Goal: Information Seeking & Learning: Learn about a topic

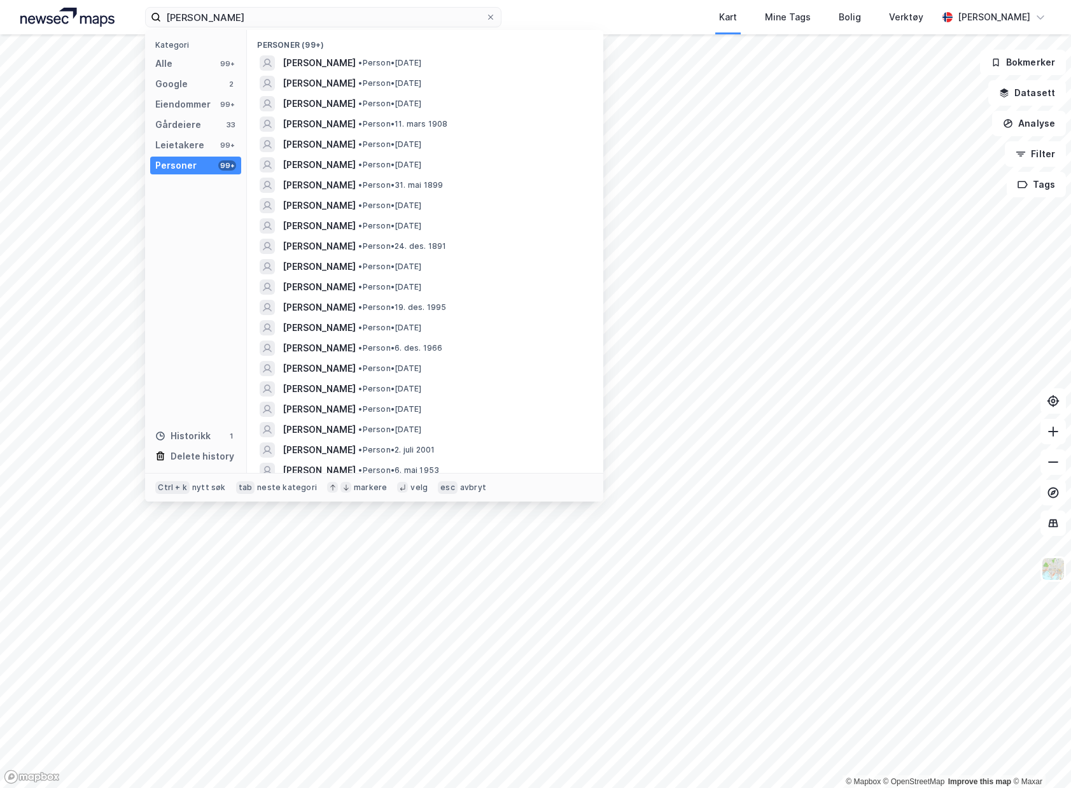
click at [0, 0] on html "[PERSON_NAME] Kategori Alle 99+ Google 2 Eiendommer 99+ Gårdeiere 33 Leietakere…" at bounding box center [535, 394] width 1071 height 788
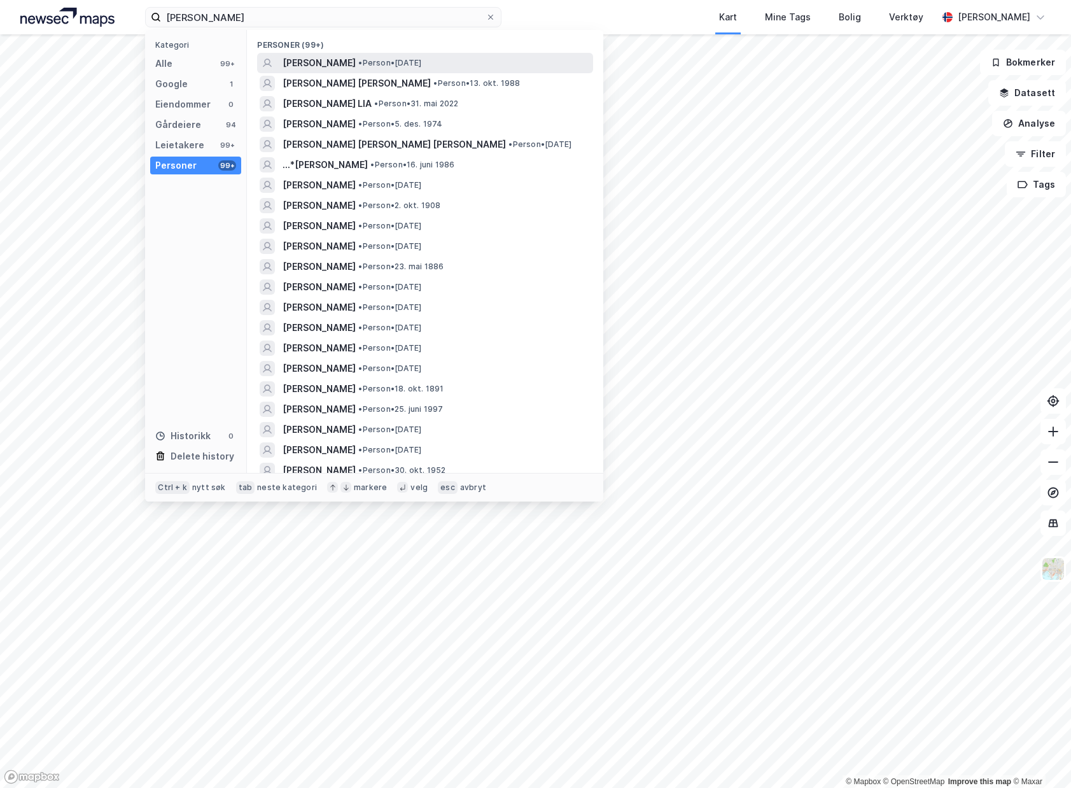
click at [340, 63] on span "[PERSON_NAME]" at bounding box center [318, 62] width 73 height 15
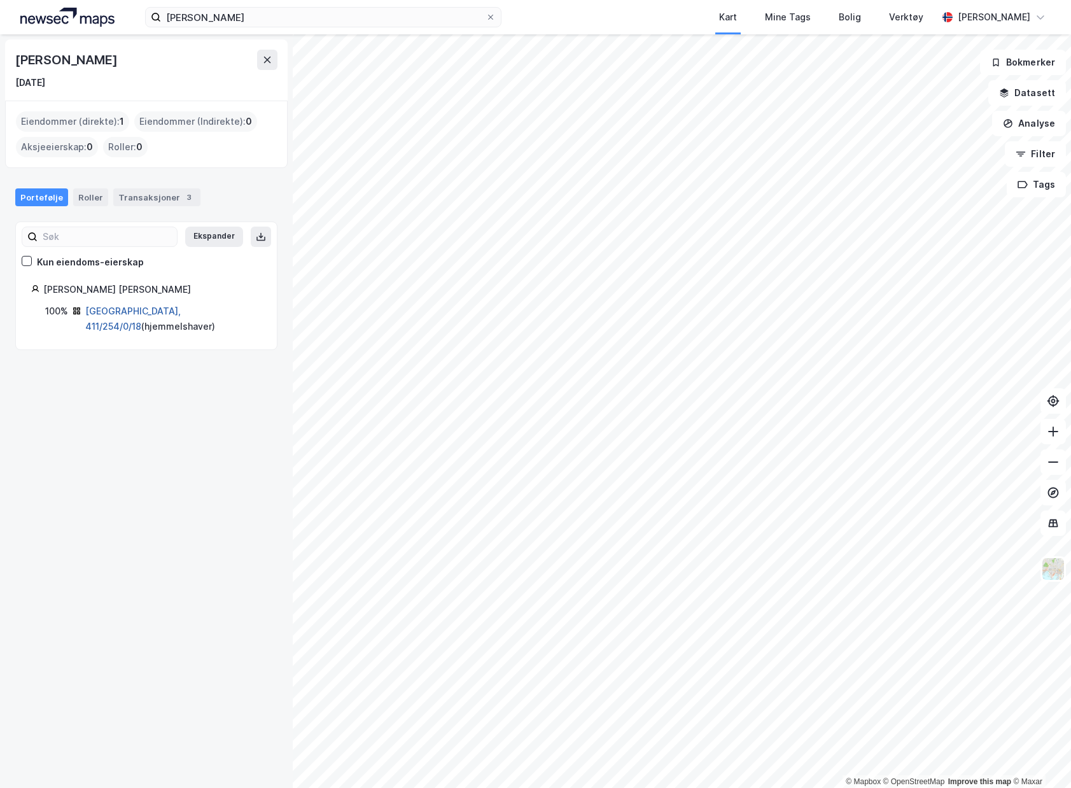
click at [164, 312] on link "[GEOGRAPHIC_DATA], 411/254/0/18" at bounding box center [132, 318] width 95 height 26
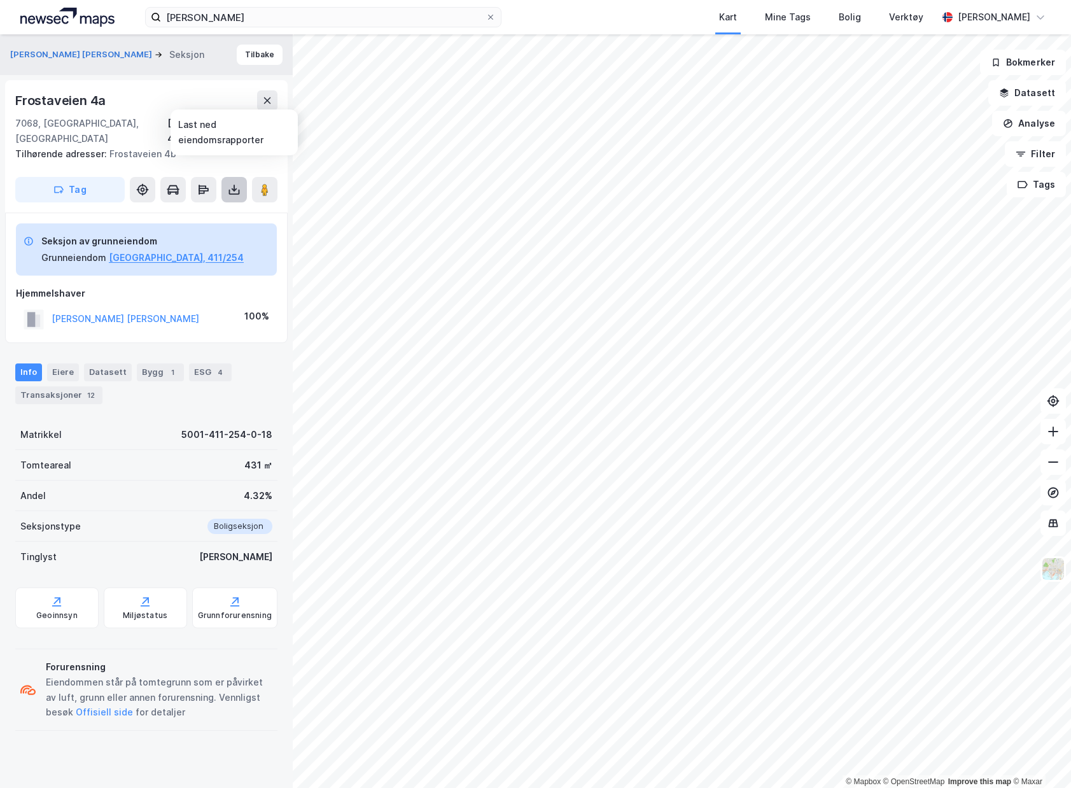
click at [234, 185] on icon at bounding box center [234, 188] width 1 height 7
click at [227, 205] on div "Last ned grunnbok" at bounding box center [179, 215] width 136 height 20
click at [85, 389] on div "12" at bounding box center [91, 395] width 13 height 13
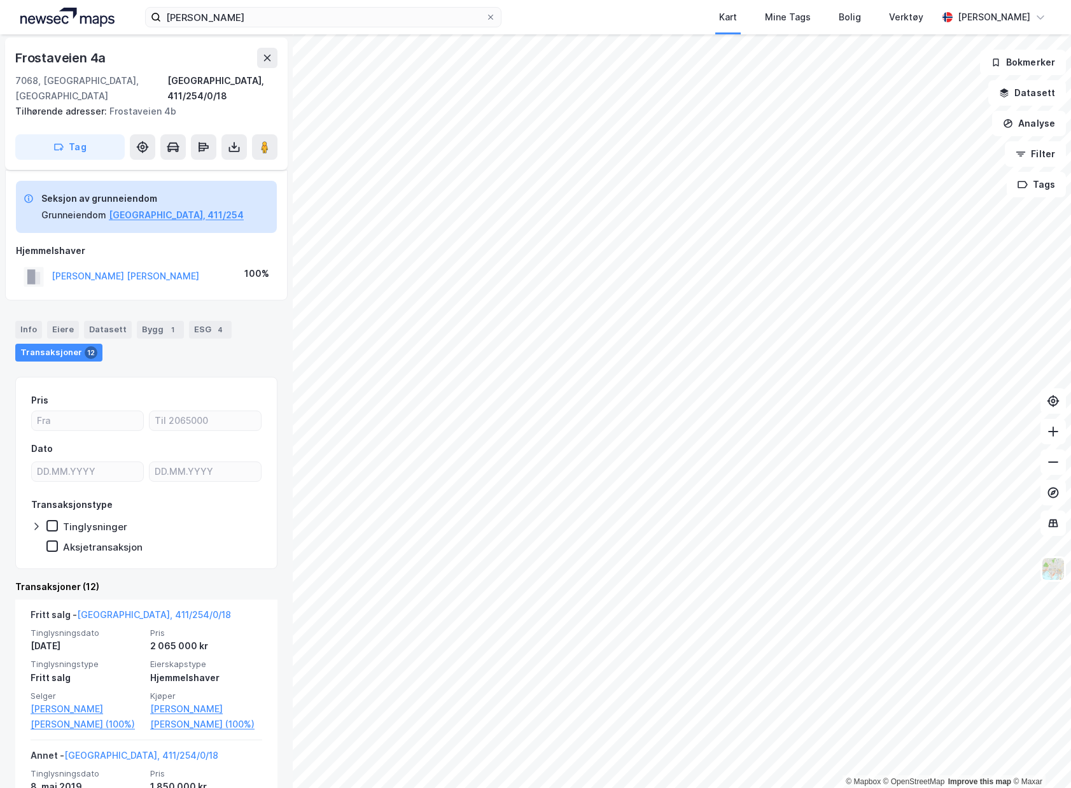
scroll to position [64, 0]
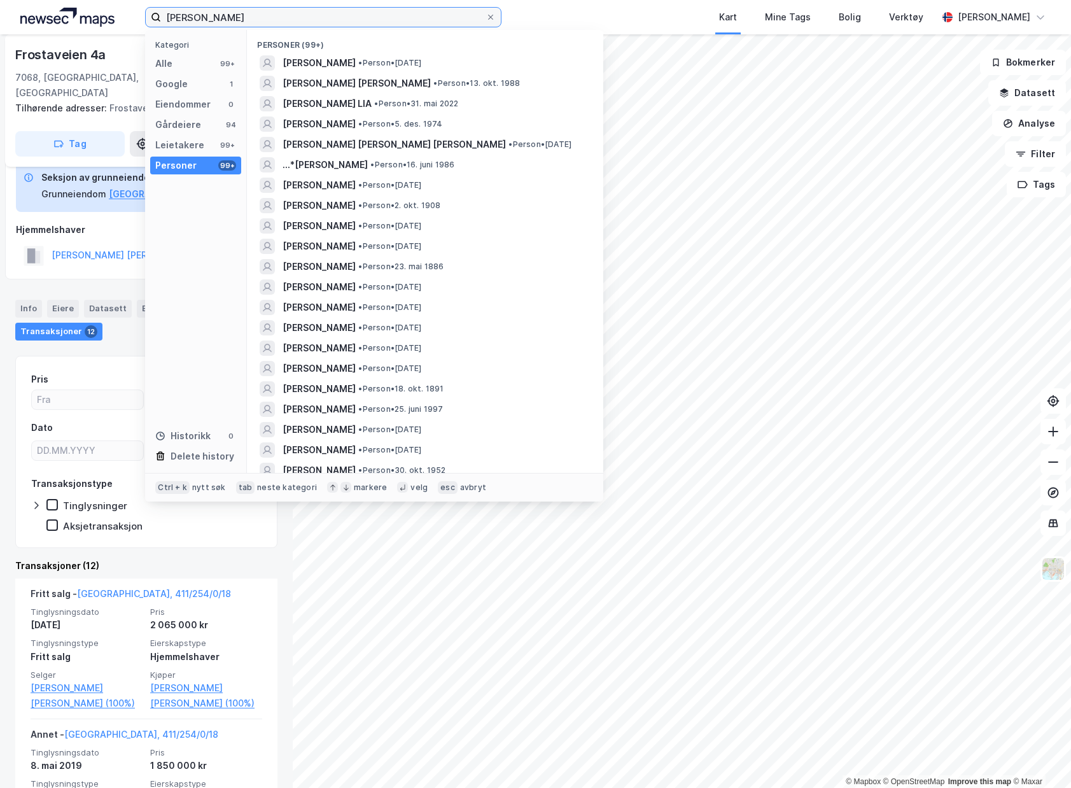
drag, startPoint x: 298, startPoint y: 13, endPoint x: 24, endPoint y: -19, distance: 276.1
click at [24, 0] on html "[PERSON_NAME] Kategori Alle 99+ Google 1 Eiendommer 0 Gårdeiere 94 Leietakere 9…" at bounding box center [535, 394] width 1071 height 788
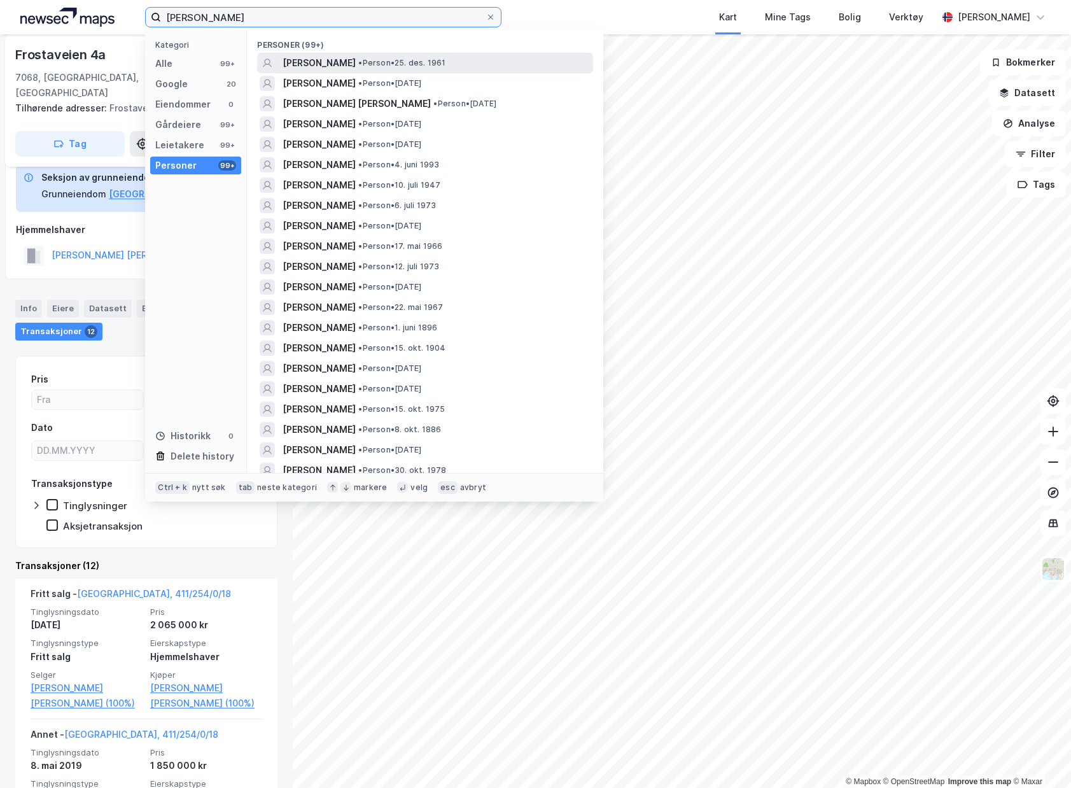
type input "[PERSON_NAME]"
click at [309, 62] on span "[PERSON_NAME]" at bounding box center [318, 62] width 73 height 15
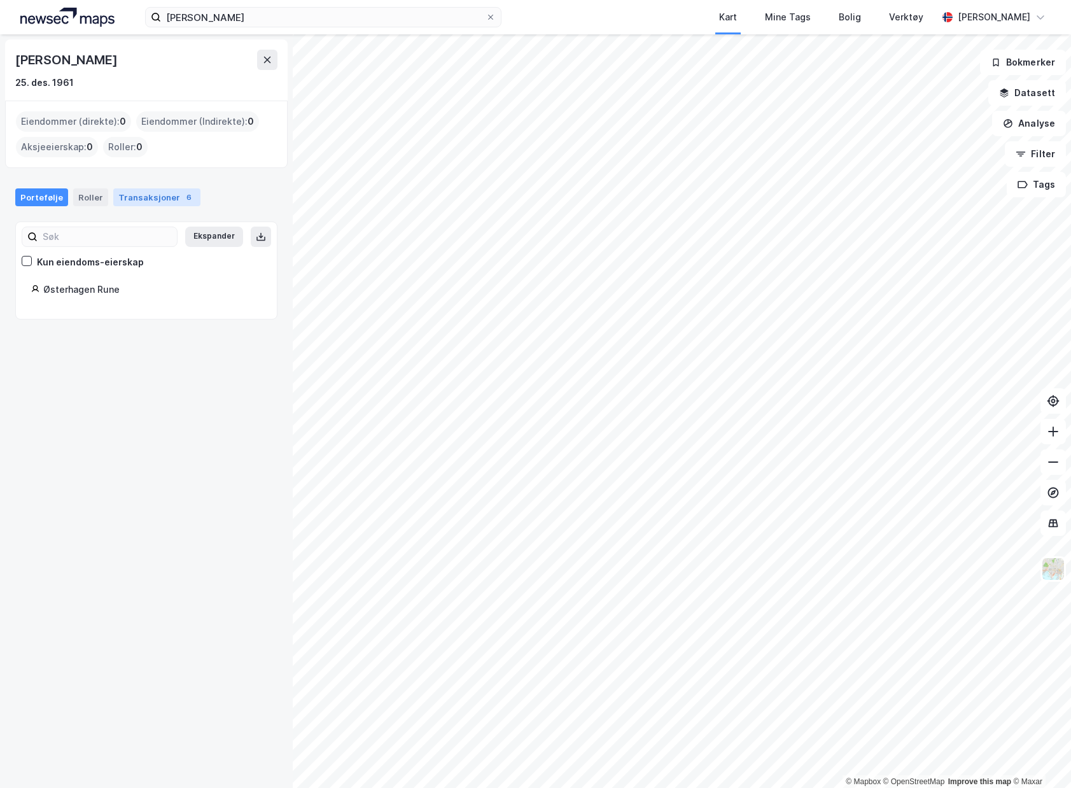
click at [146, 192] on div "Transaksjoner 6" at bounding box center [156, 197] width 87 height 18
